Goal: Information Seeking & Learning: Find specific fact

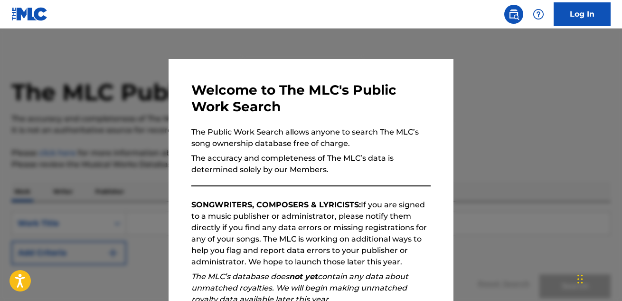
scroll to position [134, 0]
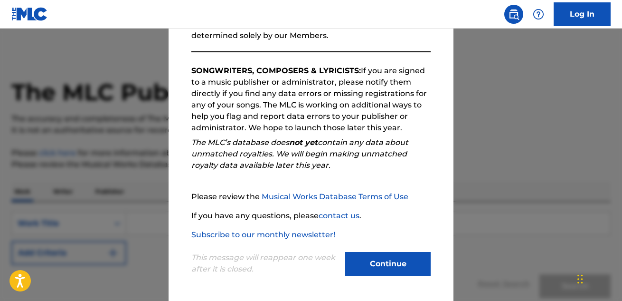
click at [396, 267] on button "Continue" at bounding box center [387, 264] width 85 height 24
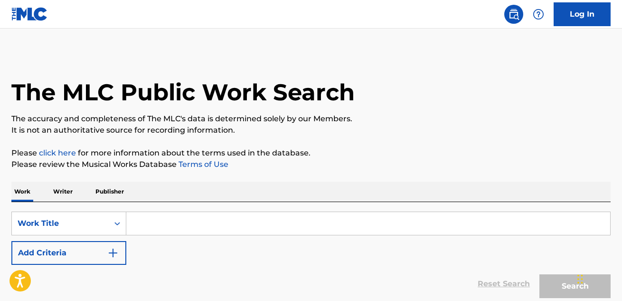
click at [95, 249] on button "Add Criteria" at bounding box center [68, 253] width 115 height 24
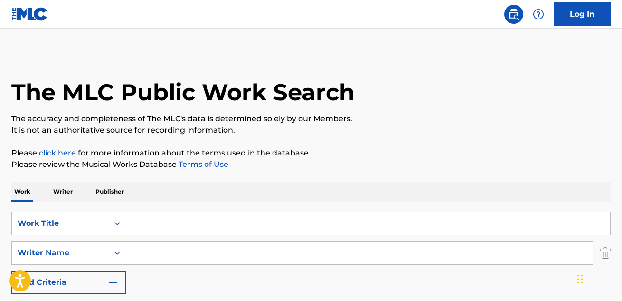
click at [159, 222] on input "Search Form" at bounding box center [368, 223] width 484 height 23
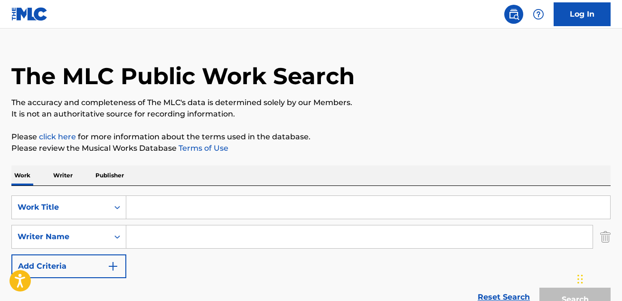
click at [150, 236] on input "Search Form" at bounding box center [359, 236] width 466 height 23
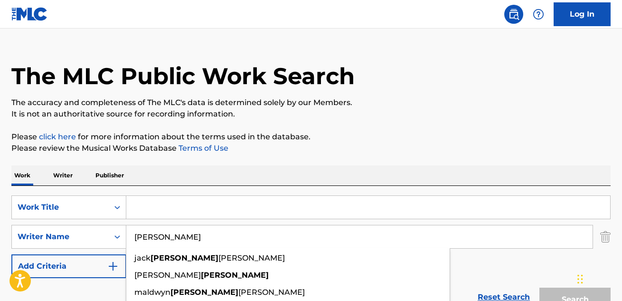
type input "[PERSON_NAME]"
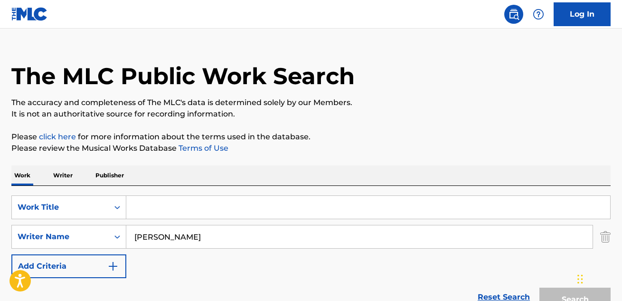
click at [175, 206] on input "Search Form" at bounding box center [368, 207] width 484 height 23
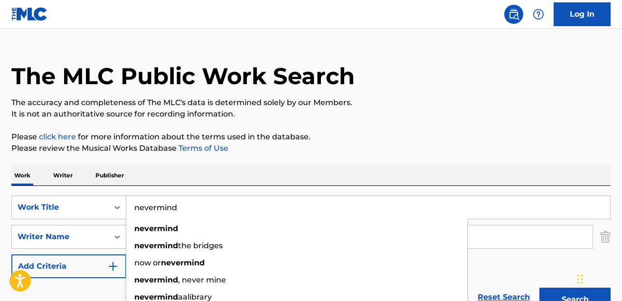
type input "nevermind"
click at [540, 287] on button "Search" at bounding box center [575, 299] width 71 height 24
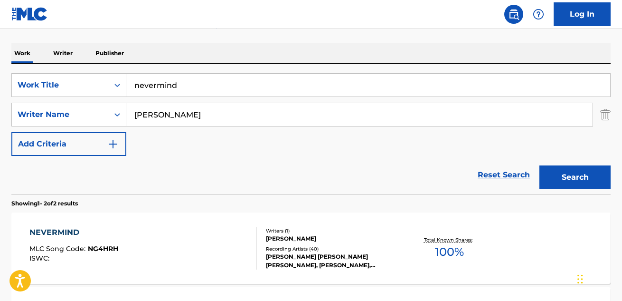
scroll to position [182, 0]
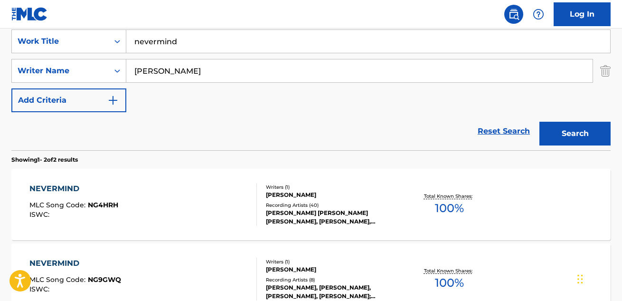
click at [221, 184] on div "NEVERMIND MLC Song Code : NG4HRH ISWC :" at bounding box center [143, 204] width 228 height 43
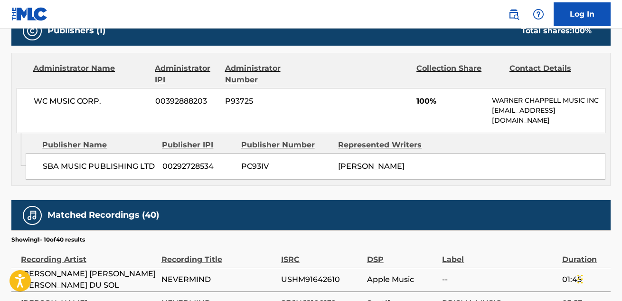
scroll to position [433, 0]
